Goal: Navigation & Orientation: Understand site structure

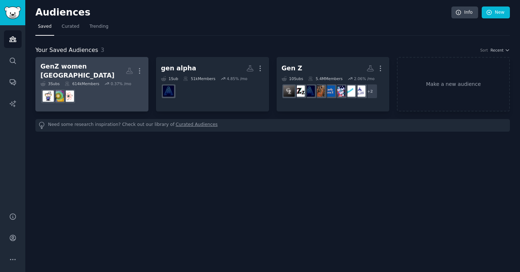
click at [96, 90] on dd at bounding box center [91, 96] width 103 height 20
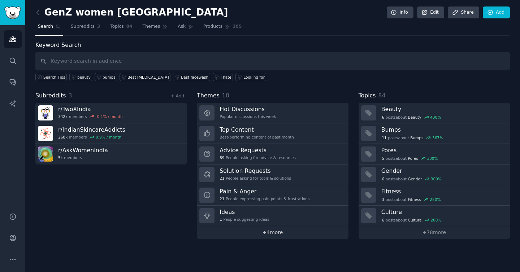
click at [269, 236] on link "+ 4 more" at bounding box center [272, 232] width 151 height 13
